Goal: Check status: Check status

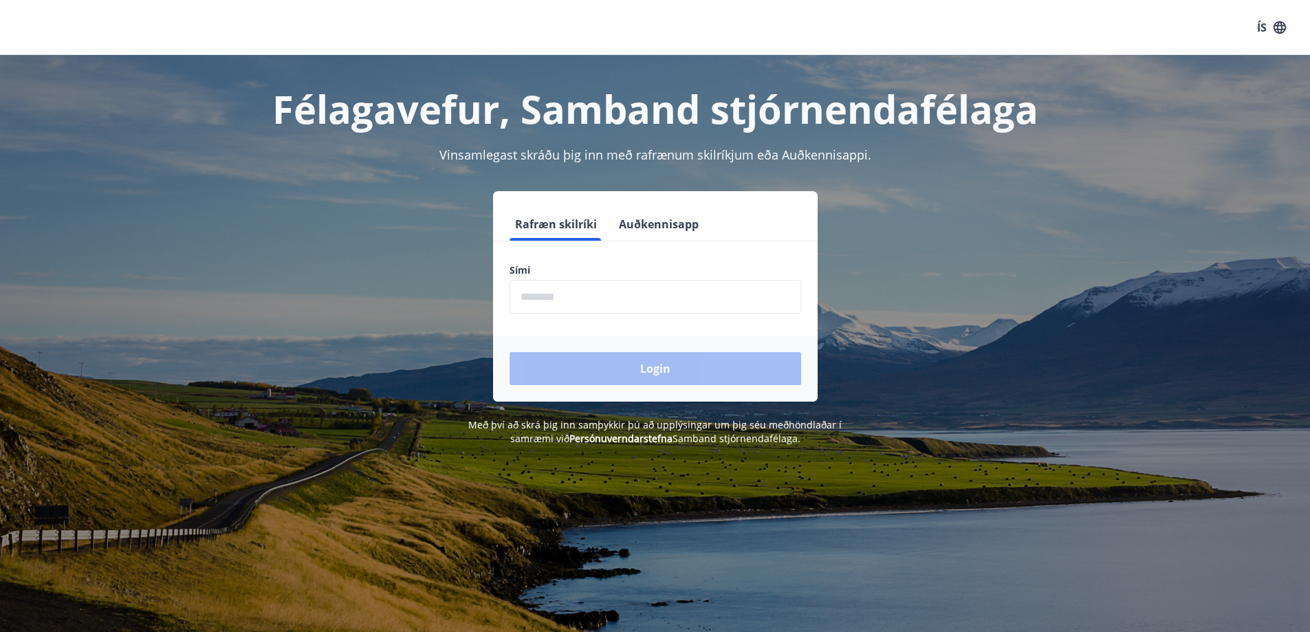
click at [648, 298] on input "phone" at bounding box center [656, 297] width 292 height 34
type input "********"
click at [510, 352] on button "Login" at bounding box center [656, 368] width 292 height 33
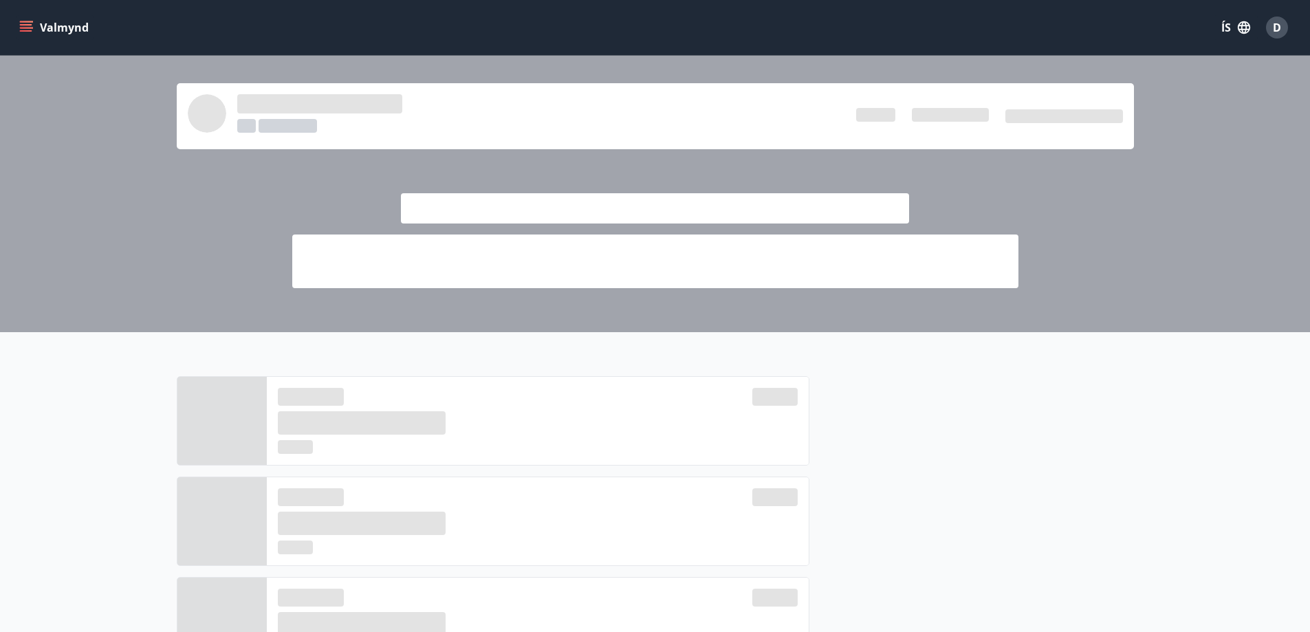
click at [21, 30] on icon "menu" at bounding box center [26, 30] width 12 height 1
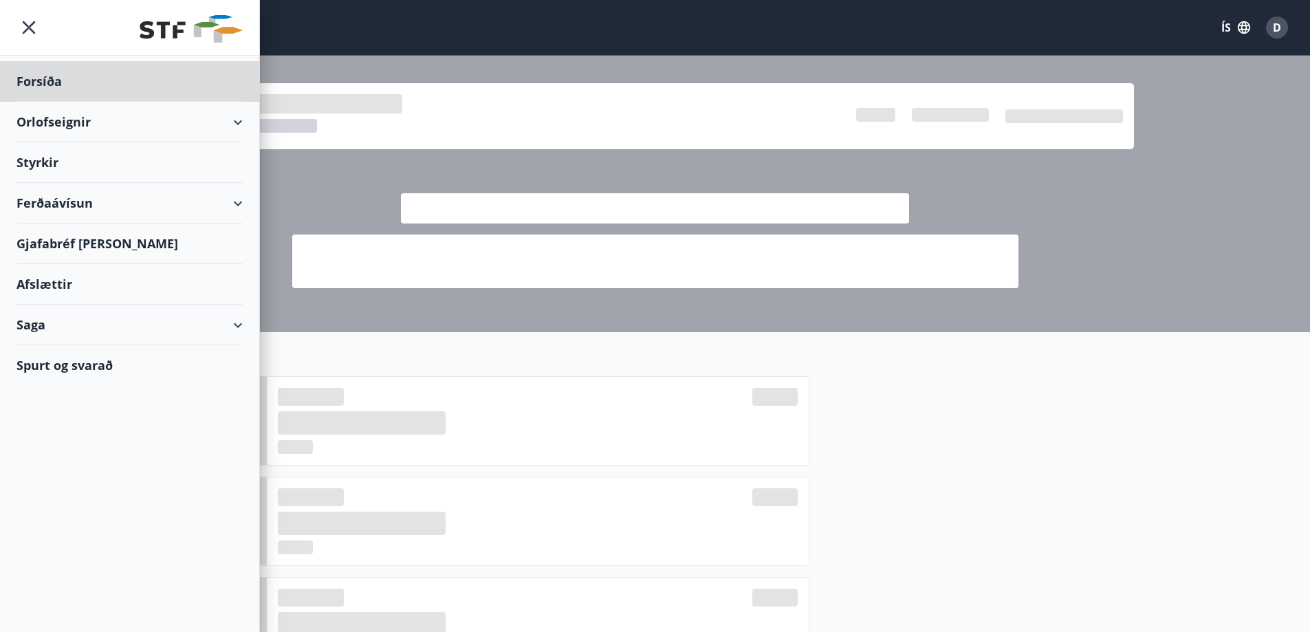
click at [114, 158] on div "Styrkir" at bounding box center [130, 162] width 226 height 41
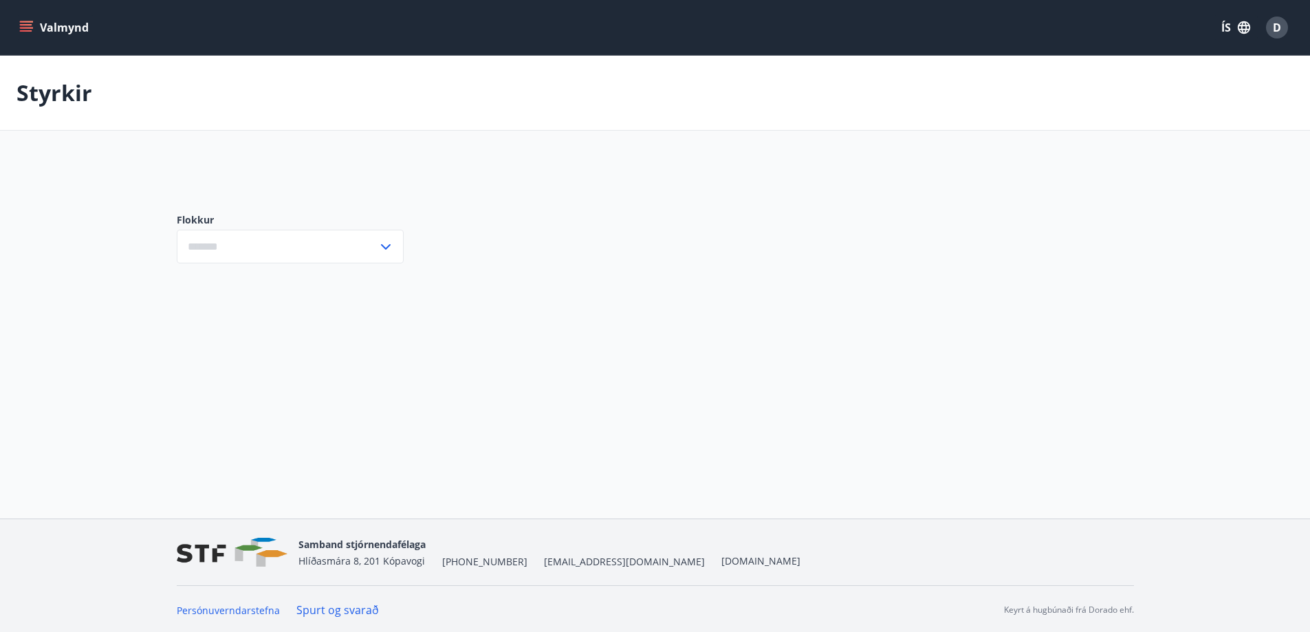
type input "***"
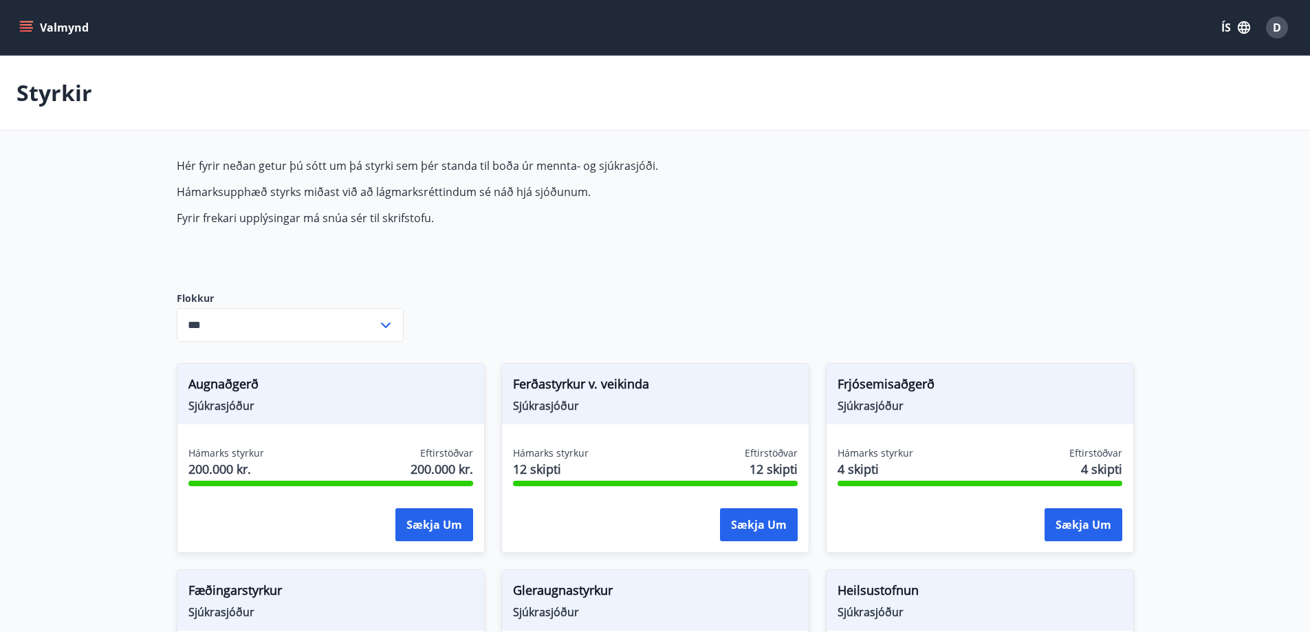
click at [76, 30] on button "Valmynd" at bounding box center [56, 27] width 78 height 25
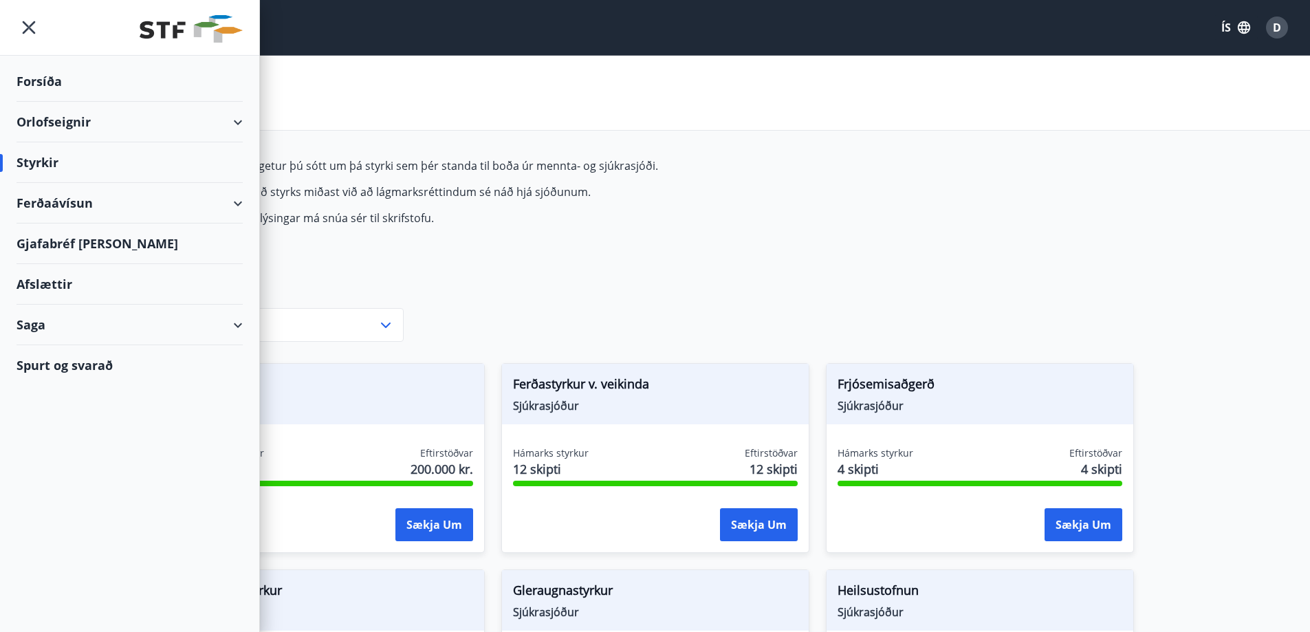
click at [230, 324] on div "Saga" at bounding box center [130, 325] width 226 height 41
click at [60, 505] on div "Styrkjasaga" at bounding box center [130, 504] width 204 height 29
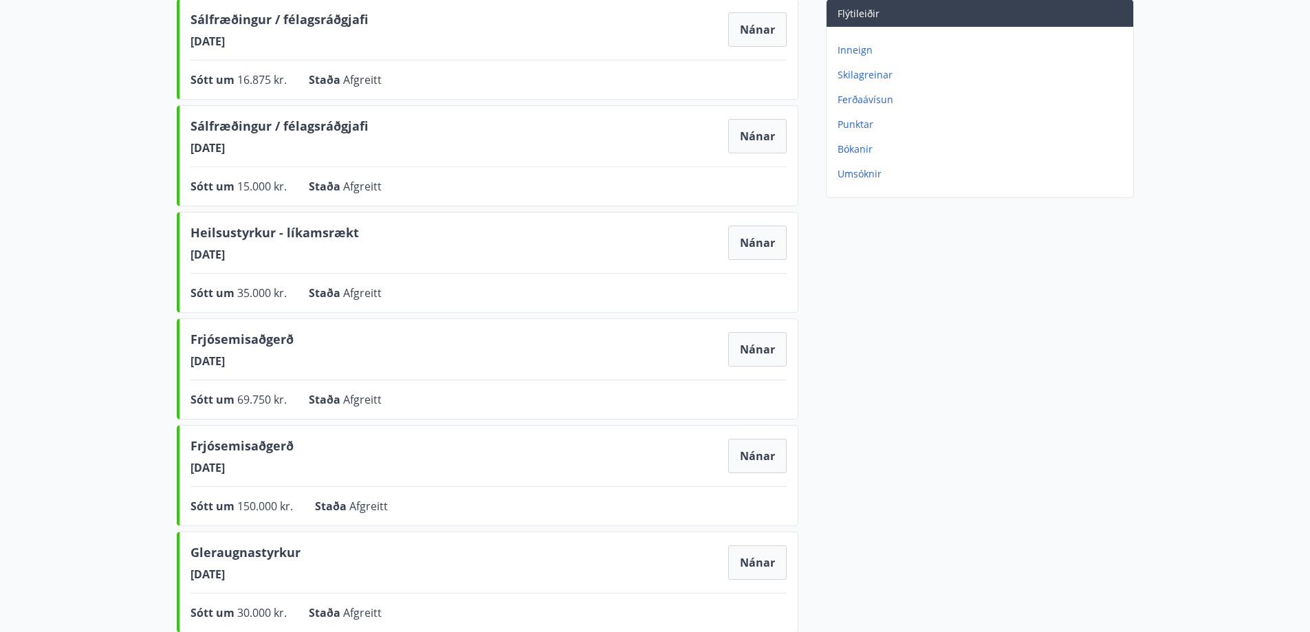
scroll to position [275, 0]
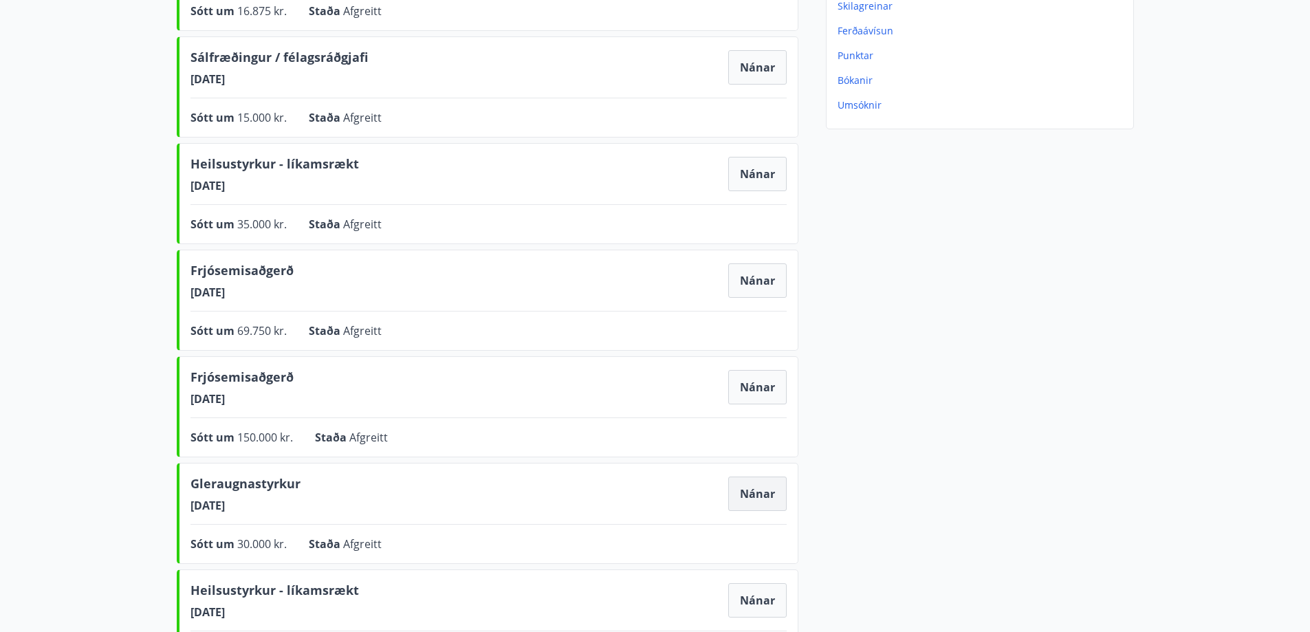
click at [767, 490] on button "Nánar" at bounding box center [757, 494] width 58 height 34
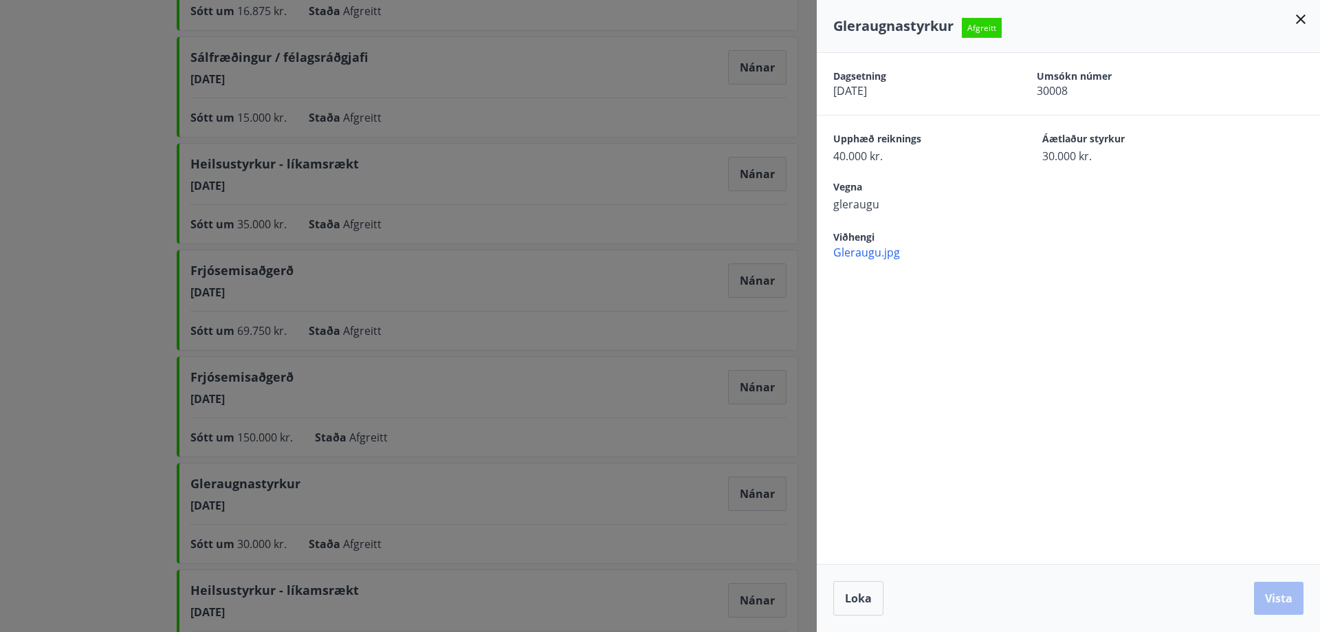
click at [1300, 17] on icon at bounding box center [1301, 19] width 17 height 17
